Goal: Transaction & Acquisition: Purchase product/service

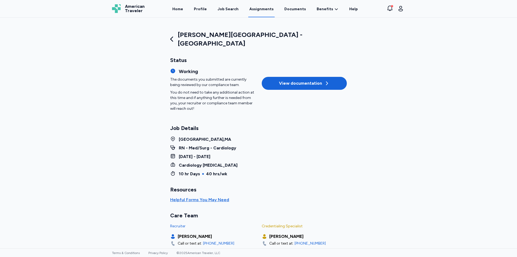
click at [273, 79] on button "View documentation" at bounding box center [304, 83] width 85 height 13
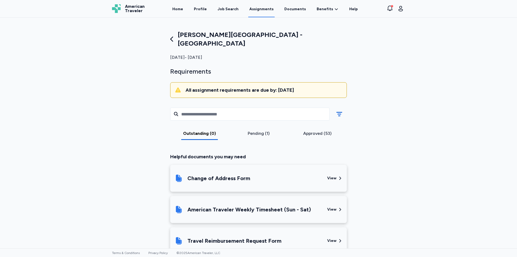
click at [257, 130] on div "Pending (1)" at bounding box center [258, 133] width 55 height 6
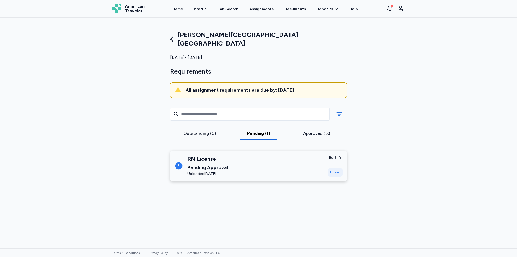
click at [227, 14] on link "Job Search" at bounding box center [228, 9] width 23 height 17
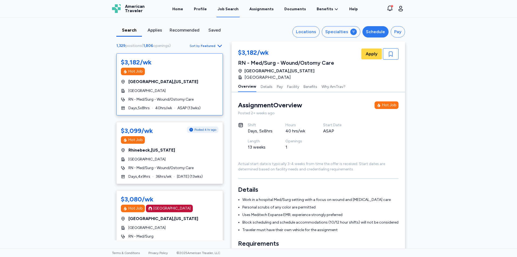
click at [382, 33] on div "Schedule" at bounding box center [375, 32] width 19 height 6
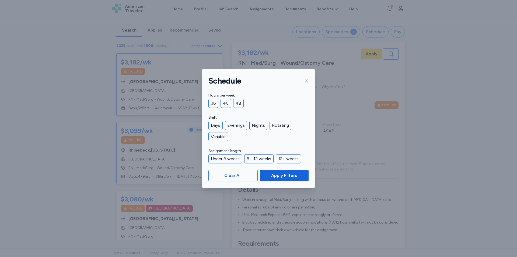
click at [216, 177] on span "Clear All" at bounding box center [233, 175] width 40 height 6
